Goal: Information Seeking & Learning: Learn about a topic

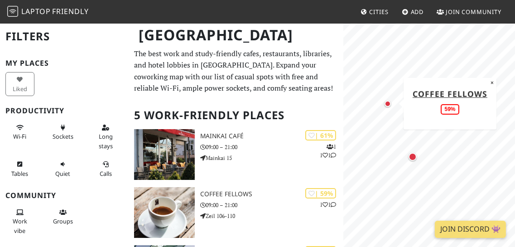
click at [388, 106] on div "Map marker" at bounding box center [388, 104] width 6 height 6
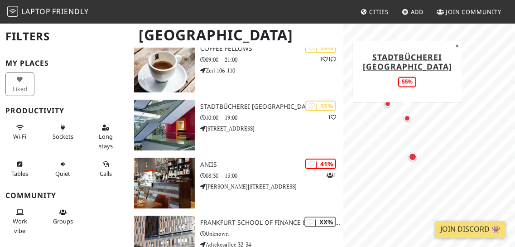
scroll to position [230, 0]
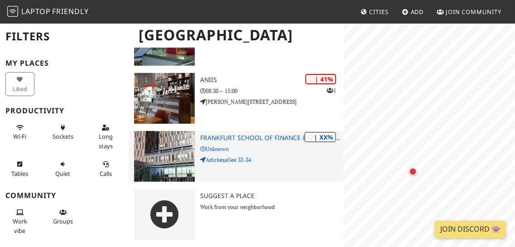
click at [337, 167] on div "Frankfurt Filters My Places Liked Productivity Wi-Fi Sockets Long stays Tables …" at bounding box center [257, 19] width 515 height 455
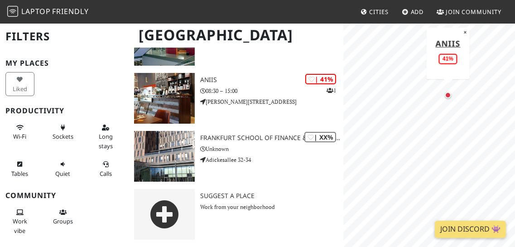
click at [449, 97] on div "Map marker" at bounding box center [448, 95] width 6 height 6
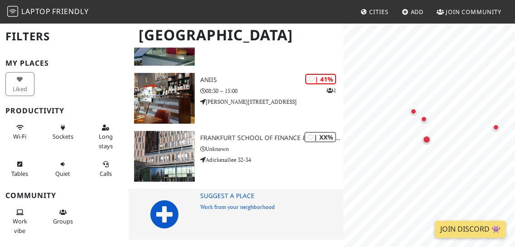
click at [164, 214] on icon at bounding box center [164, 214] width 29 height 29
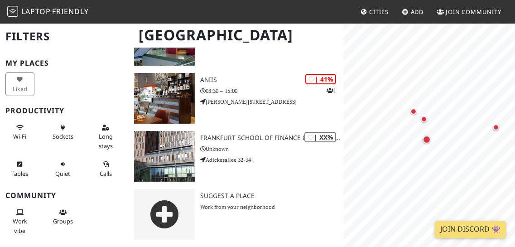
scroll to position [57, 0]
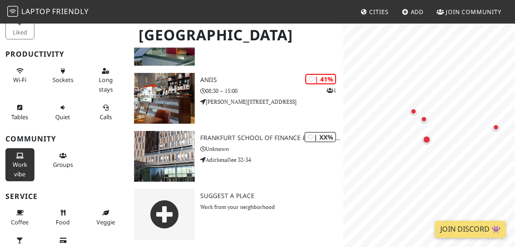
click at [26, 164] on span "Work vibe" at bounding box center [20, 168] width 15 height 17
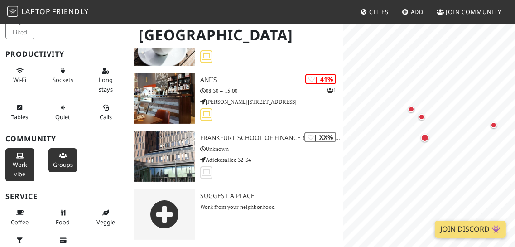
click at [65, 157] on button "Groups" at bounding box center [63, 160] width 29 height 24
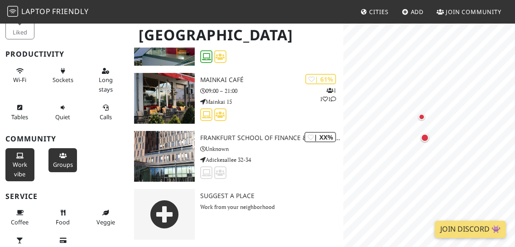
scroll to position [114, 0]
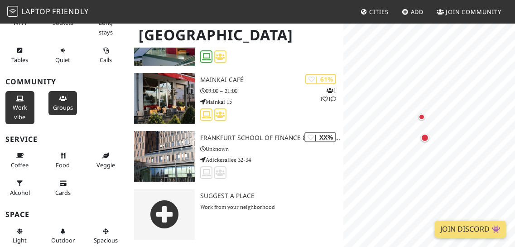
click at [62, 96] on icon at bounding box center [62, 99] width 7 height 6
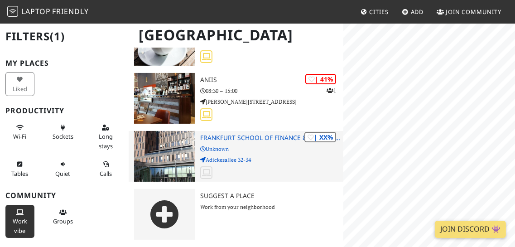
scroll to position [0, 0]
click at [344, 178] on div "Frankfurt Filters (1) My Places Liked Productivity Wi-Fi Sockets Long stays Tab…" at bounding box center [257, 19] width 515 height 455
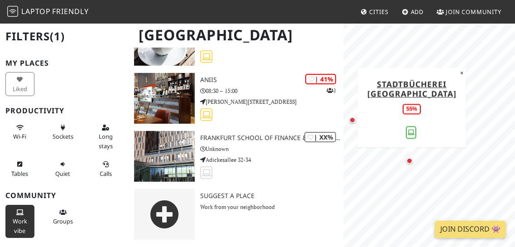
click at [411, 161] on div "Map marker" at bounding box center [410, 161] width 6 height 6
